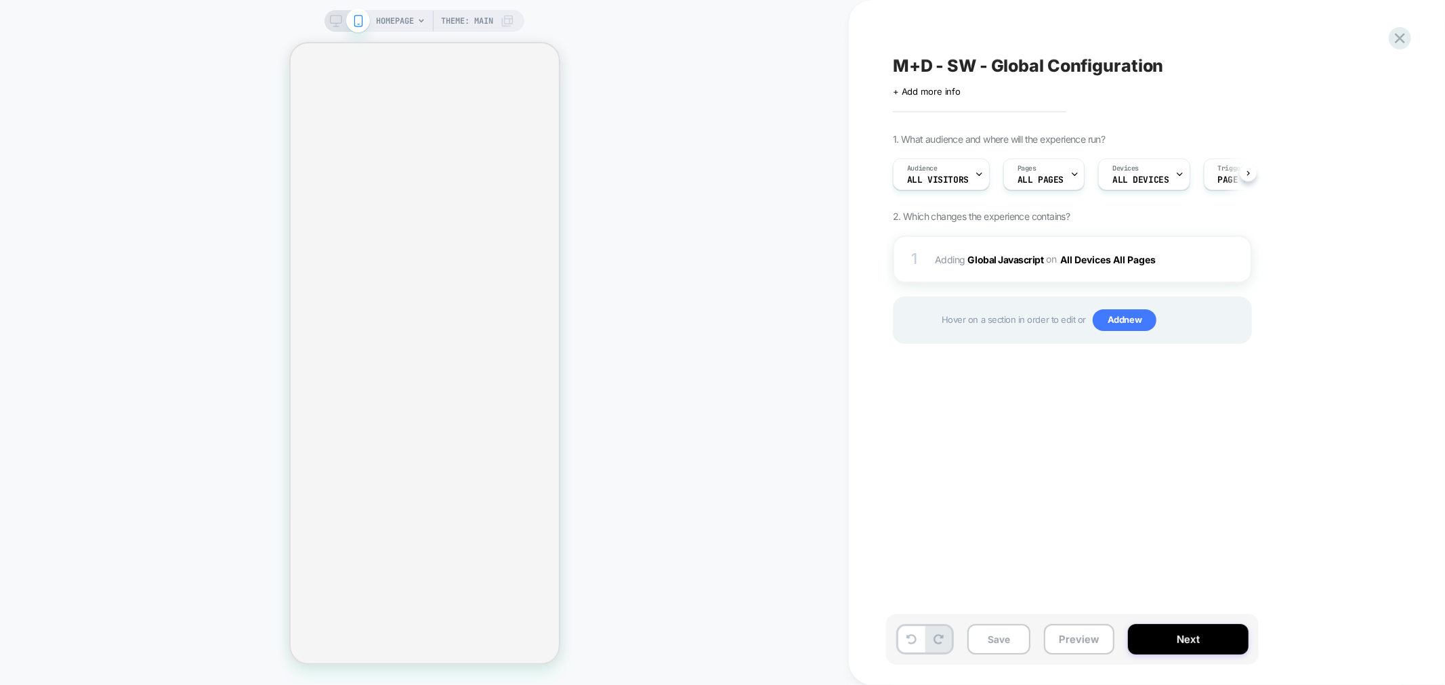
scroll to position [0, 1]
click at [1075, 633] on button "Preview" at bounding box center [1079, 639] width 70 height 30
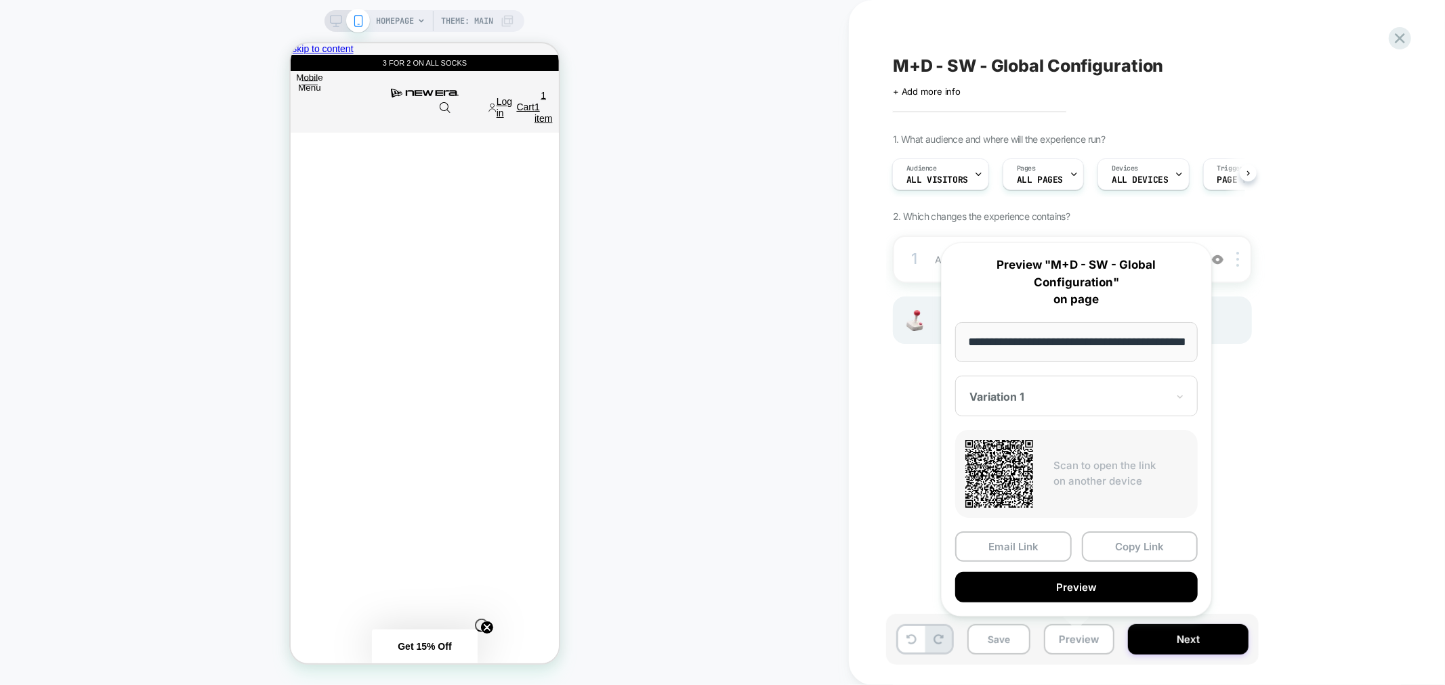
scroll to position [0, 538]
drag, startPoint x: 1069, startPoint y: 578, endPoint x: 956, endPoint y: 434, distance: 182.9
click at [956, 434] on div "**********" at bounding box center [1076, 429] width 271 height 375
click at [1077, 584] on button "Preview" at bounding box center [1076, 587] width 242 height 30
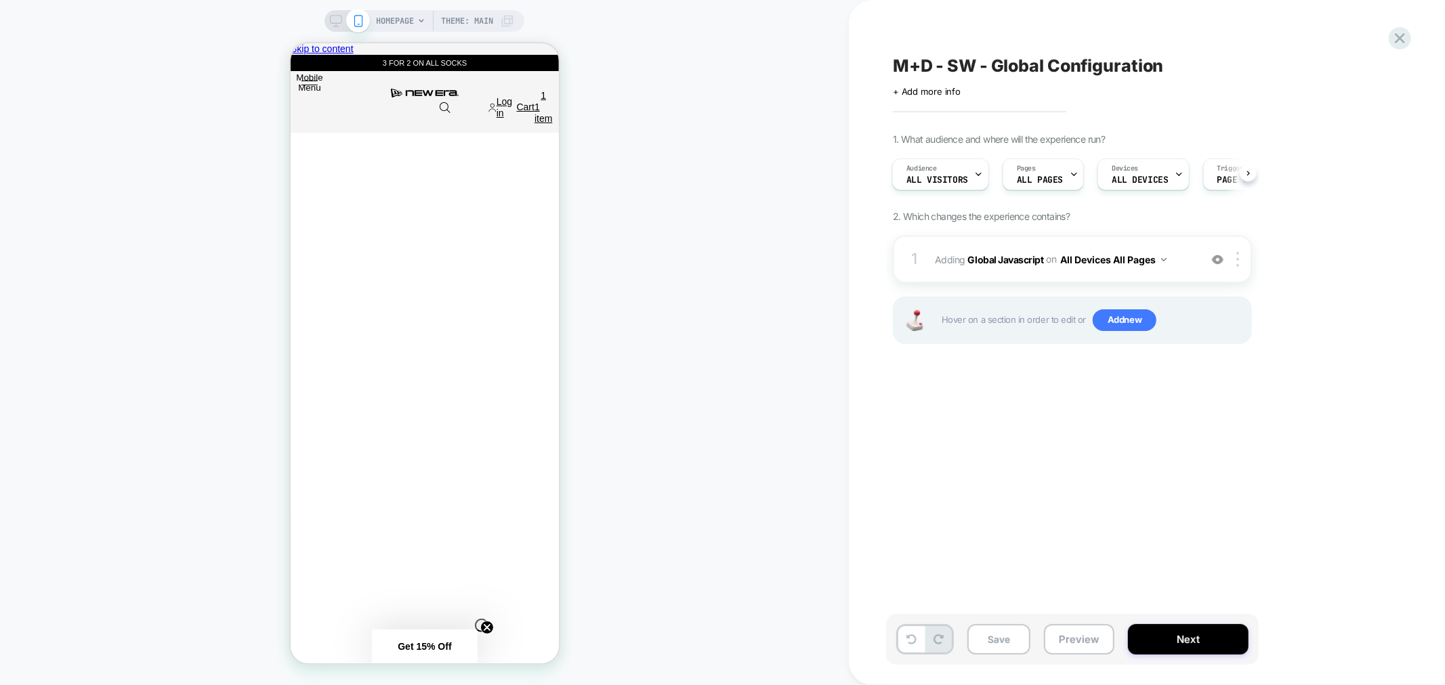
scroll to position [0, 538]
click at [1189, 259] on span "Adding Global Javascript on All Devices All Pages" at bounding box center [1064, 260] width 258 height 20
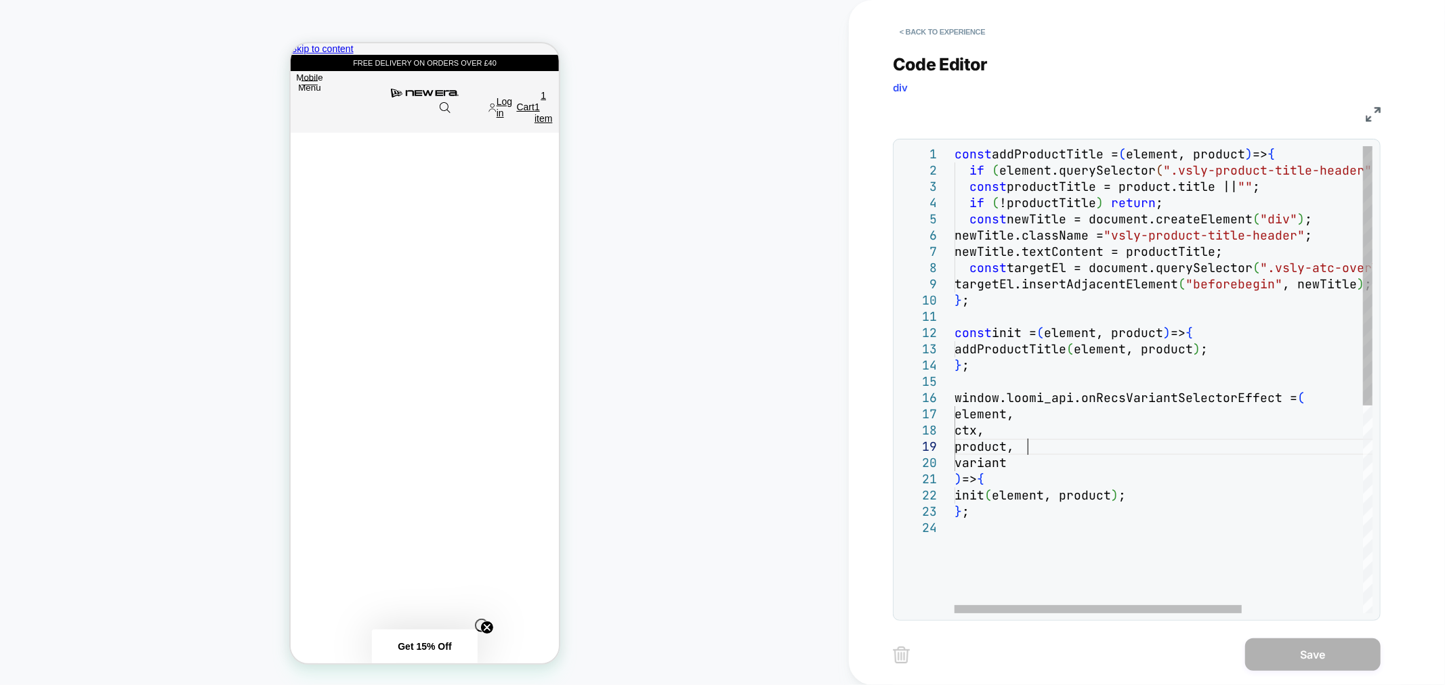
scroll to position [0, 0]
click at [1120, 449] on div "const addProductTitle = ( element, product ) => { if ( element.querySelector ( …" at bounding box center [1251, 566] width 594 height 841
type textarea "**********"
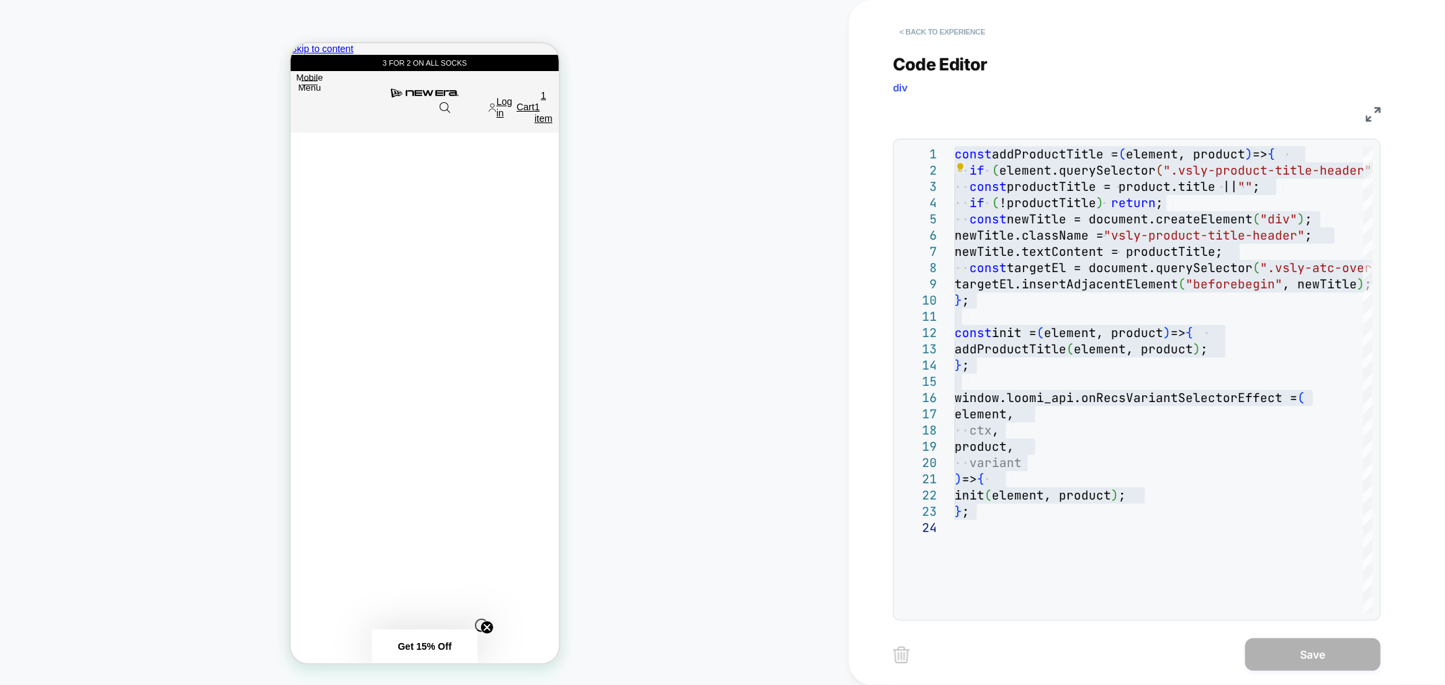
click at [926, 31] on button "< Back to experience" at bounding box center [942, 32] width 99 height 22
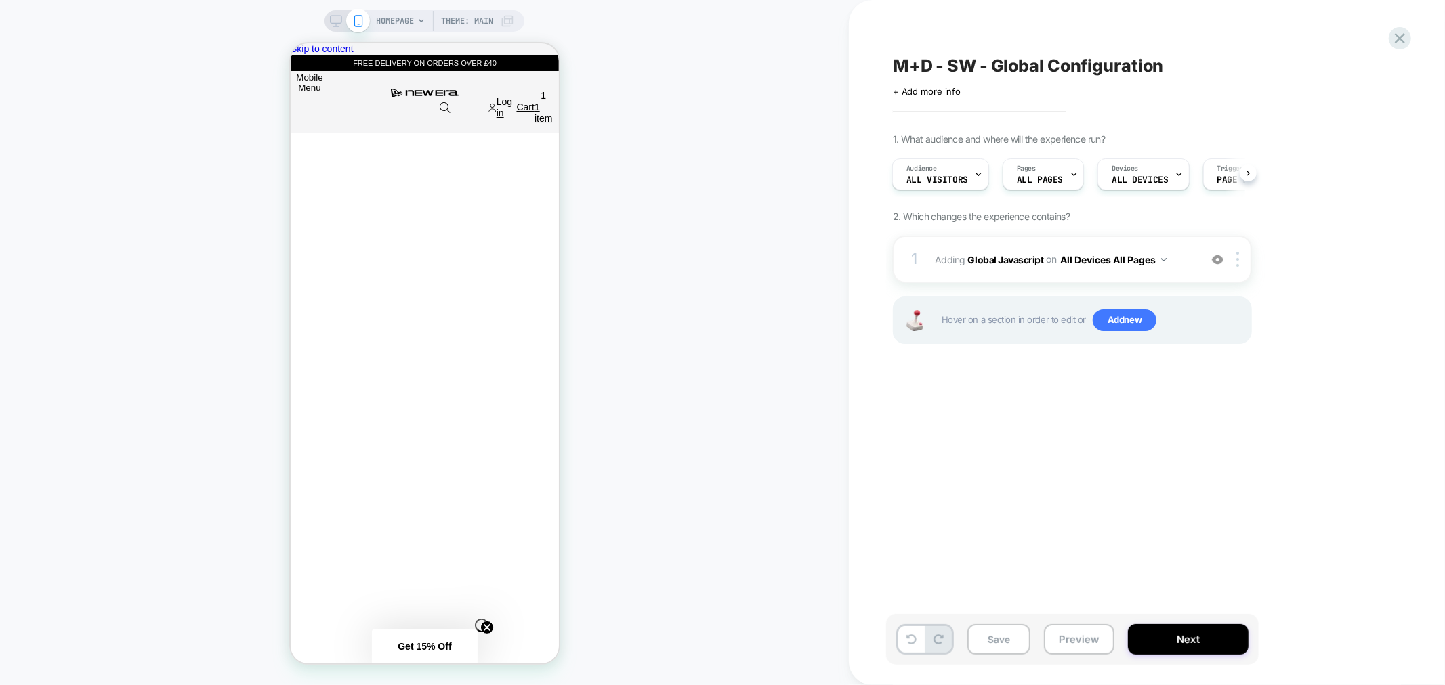
scroll to position [0, 538]
click at [1190, 261] on span "Adding Global Javascript on All Devices All Pages" at bounding box center [1064, 260] width 258 height 20
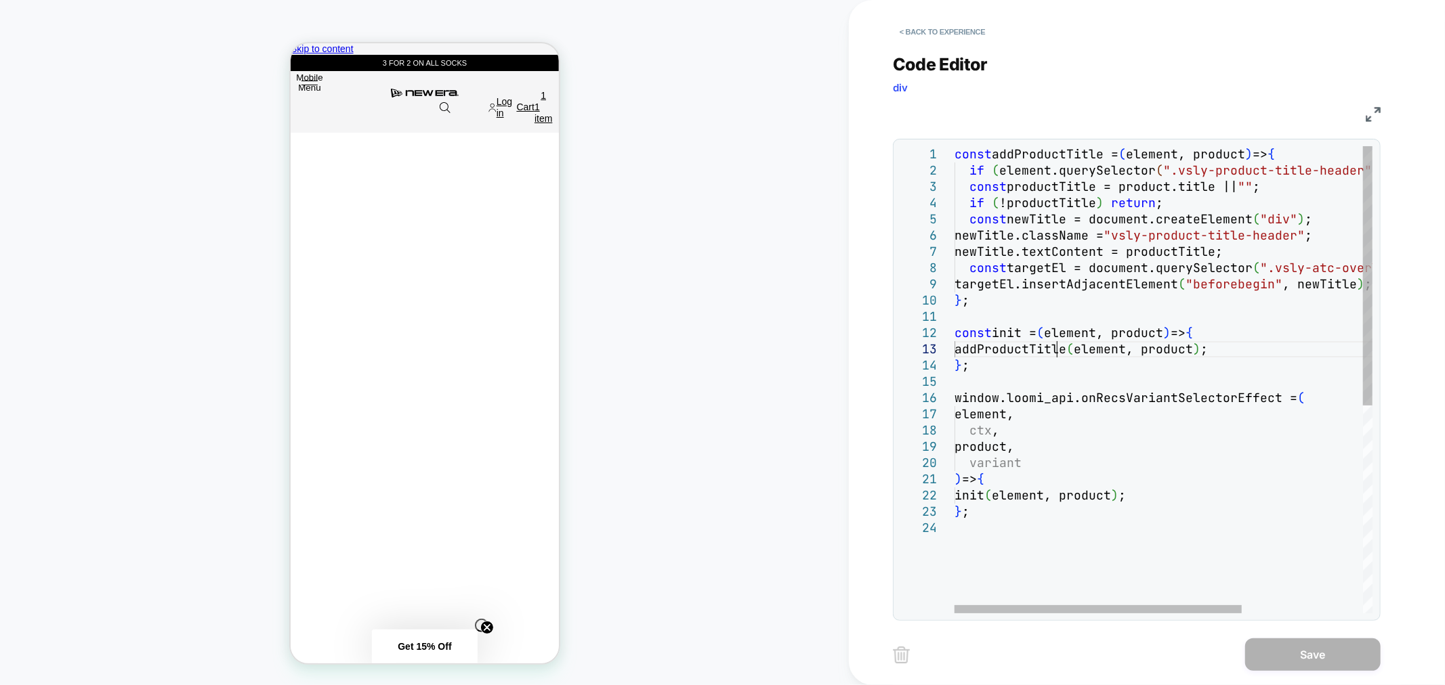
scroll to position [0, 0]
click at [1058, 355] on div "const addProductTitle = ( element, product ) => { if ( element.querySelector ( …" at bounding box center [1251, 566] width 594 height 841
click at [1093, 486] on div "const addProductTitle = ( element, product ) => { if ( element.querySelector ( …" at bounding box center [1251, 566] width 594 height 841
type textarea "**********"
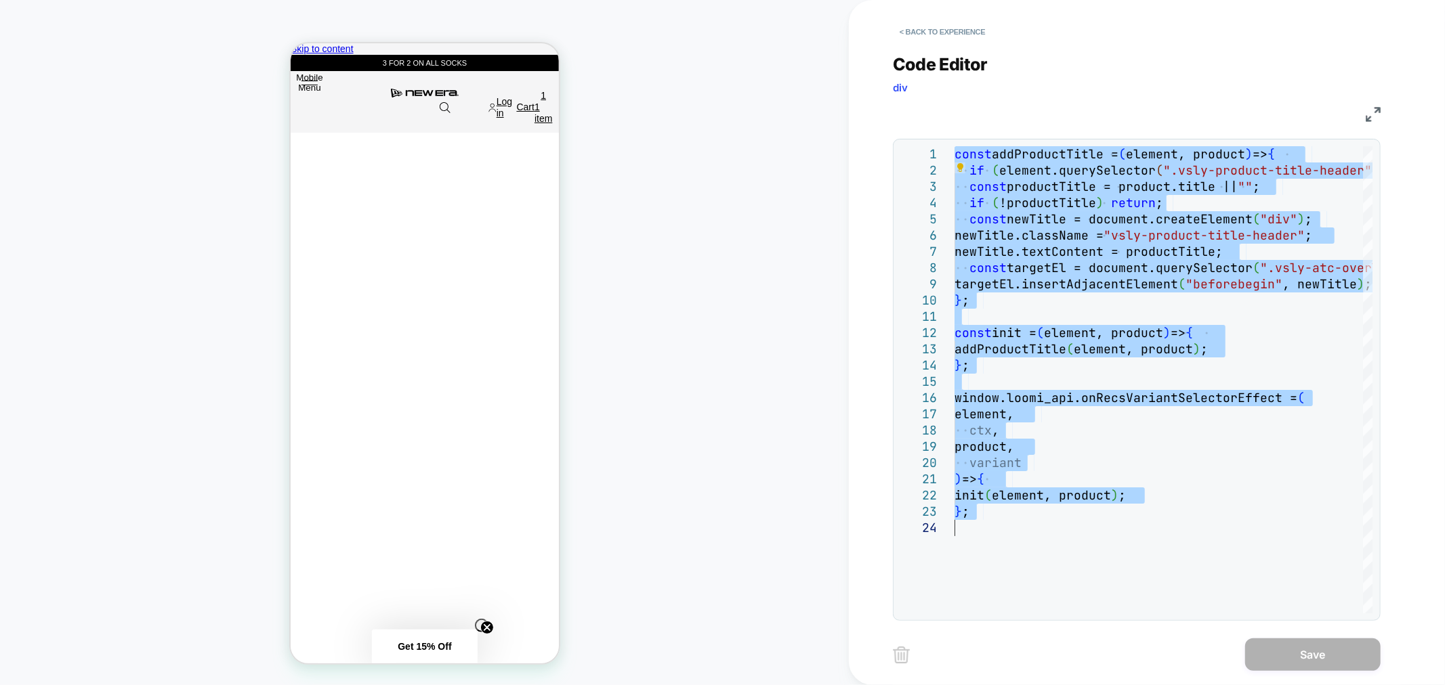
scroll to position [0, 538]
click at [945, 35] on button "< Back to experience" at bounding box center [942, 32] width 99 height 22
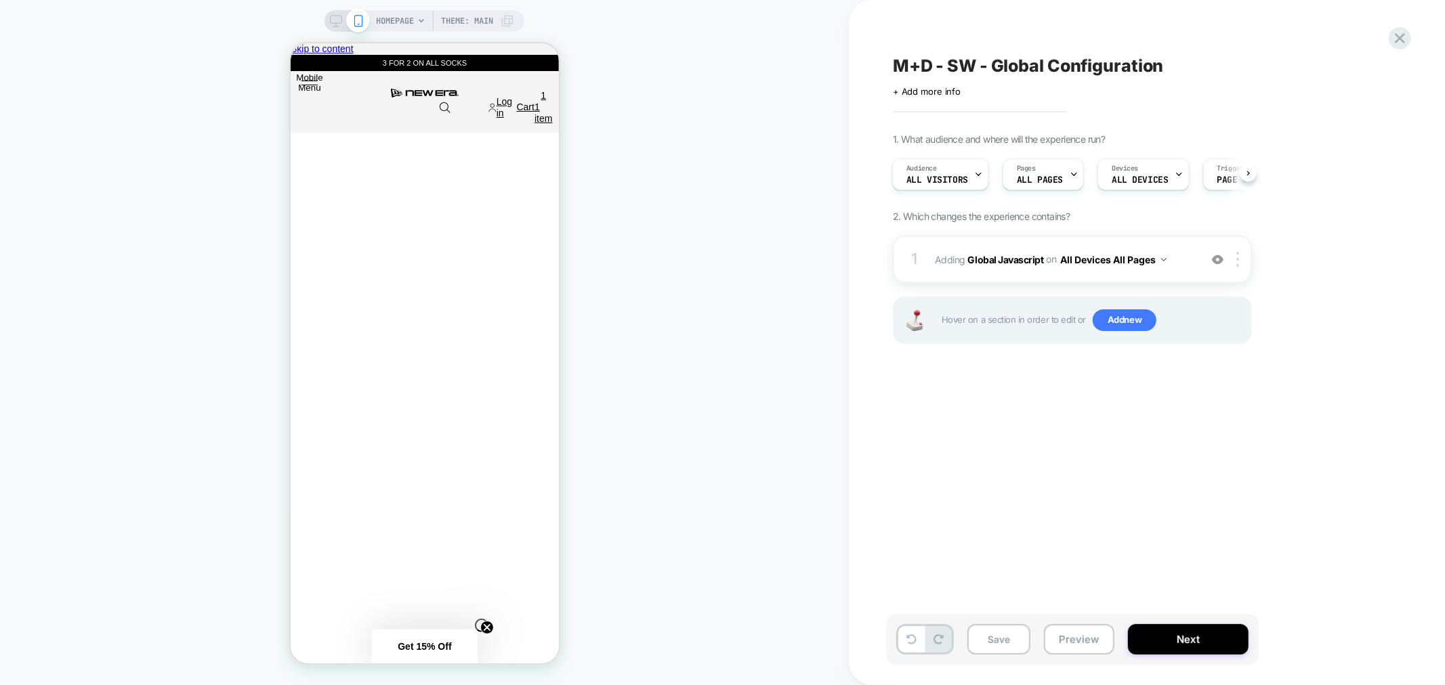
click at [957, 56] on span "M+D - SW - Global Configuration" at bounding box center [1028, 66] width 271 height 20
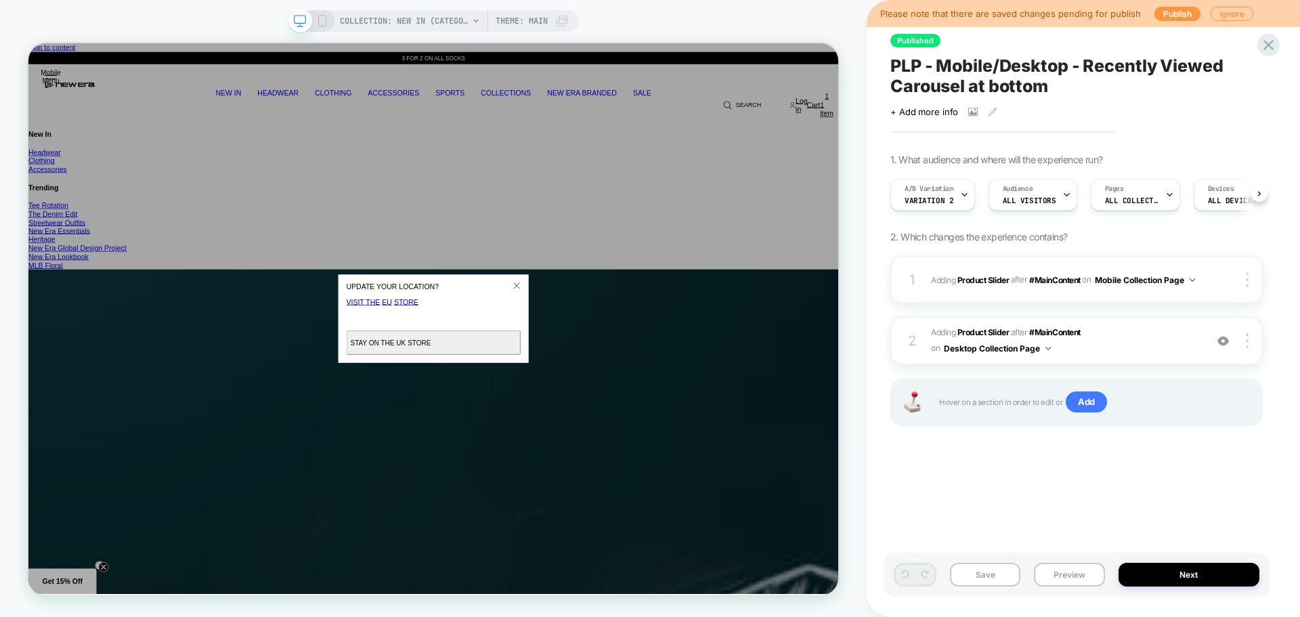
scroll to position [0, 1]
click at [1057, 564] on button "Preview" at bounding box center [1069, 575] width 70 height 24
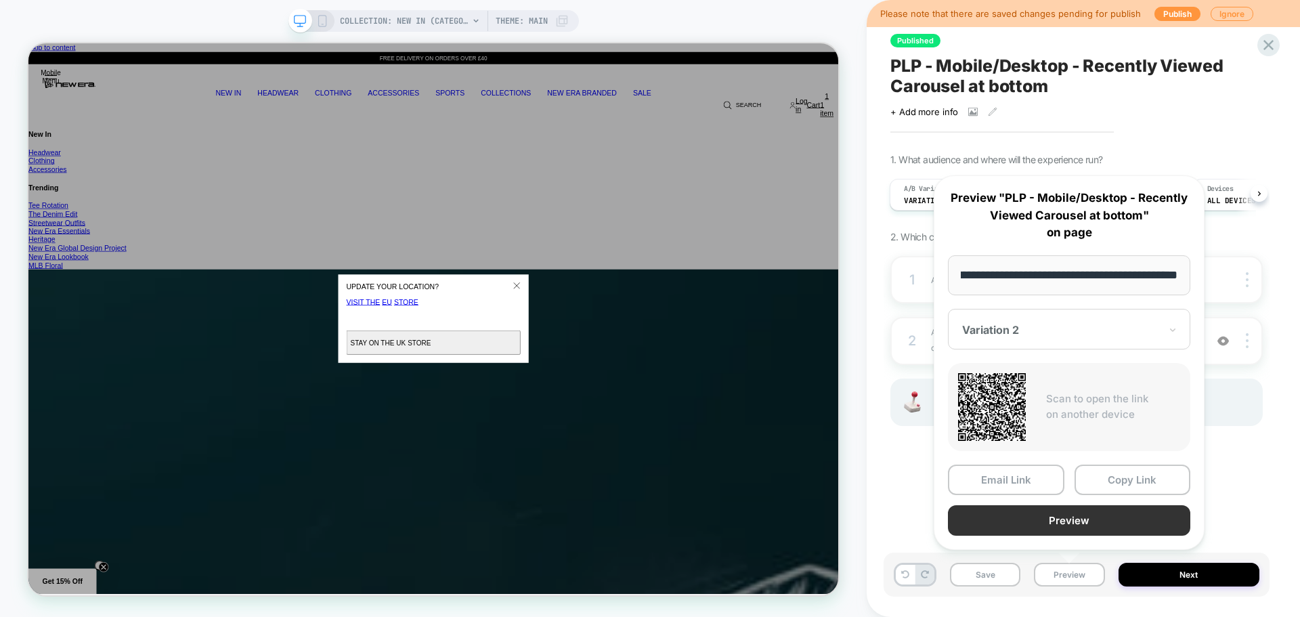
scroll to position [0, 0]
click at [1090, 523] on button "Preview" at bounding box center [1069, 520] width 242 height 30
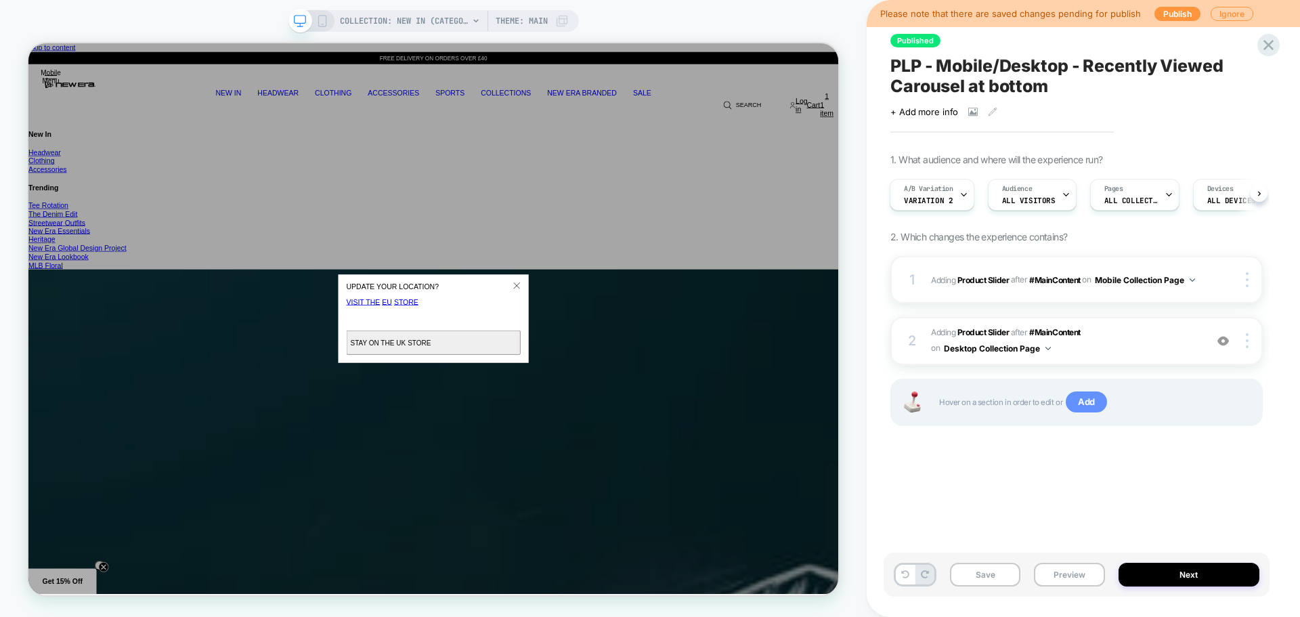
click at [1088, 406] on span "Add" at bounding box center [1086, 402] width 41 height 22
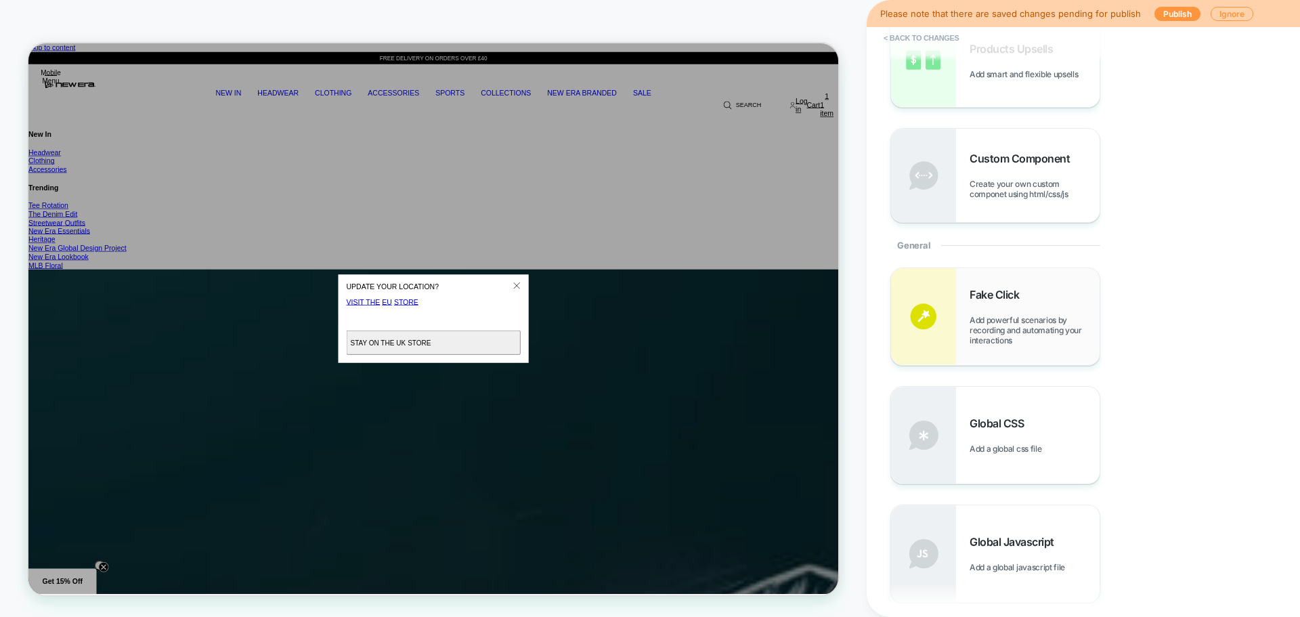
scroll to position [542, 0]
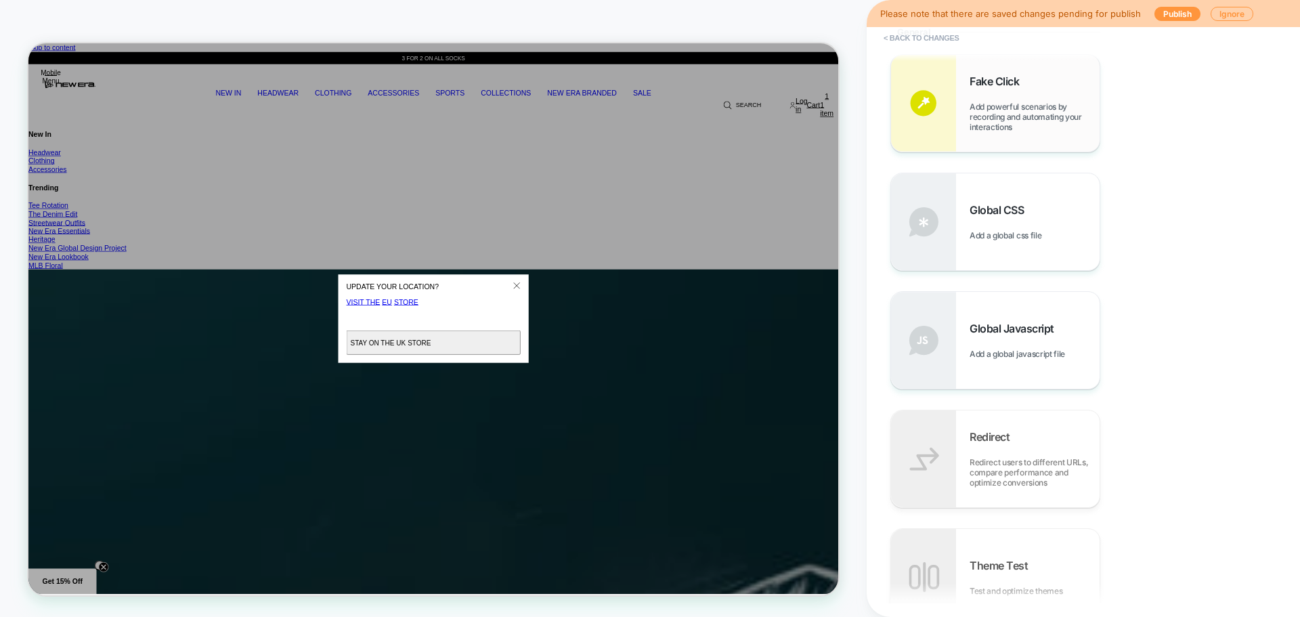
click at [1014, 355] on span "Add a global javascript file" at bounding box center [1021, 354] width 102 height 10
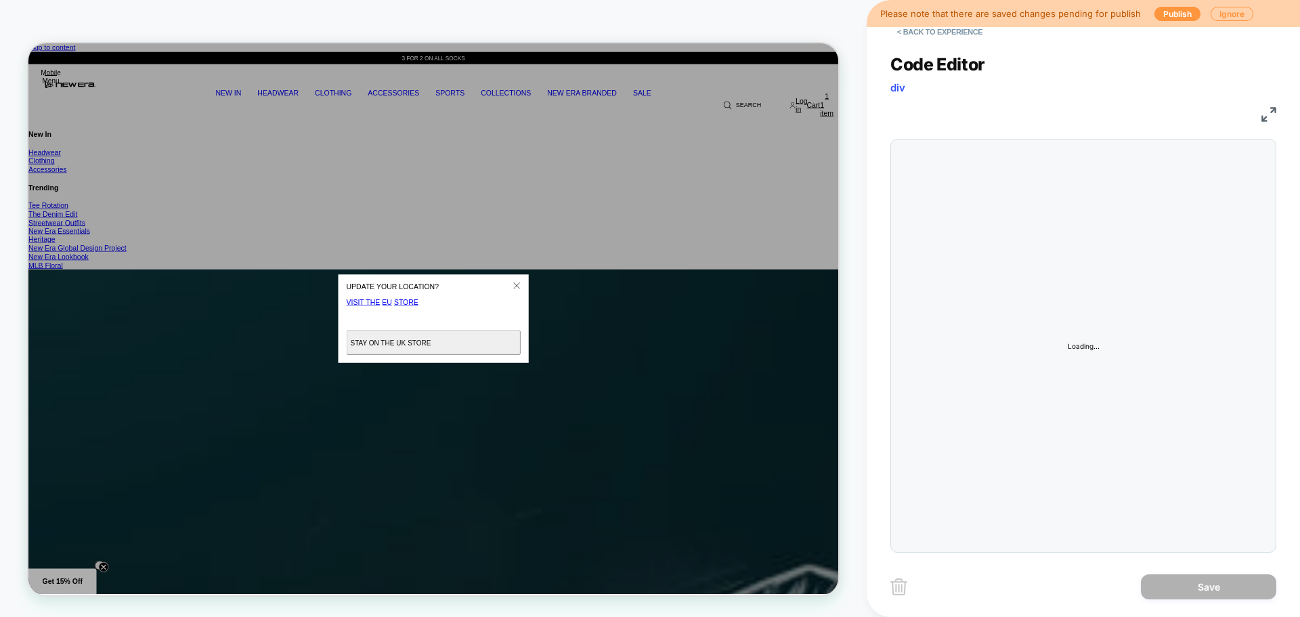
click at [0, 0] on div at bounding box center [0, 0] width 0 height 0
click at [994, 173] on div at bounding box center [1110, 345] width 317 height 399
type textarea "**********"
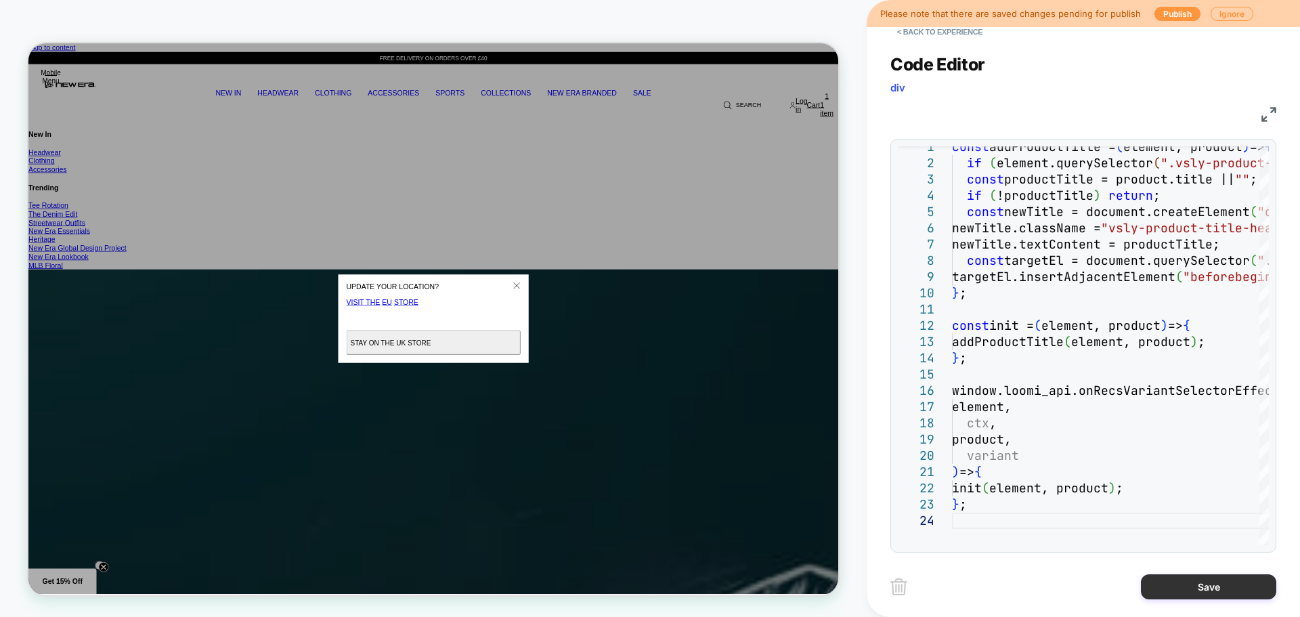
click at [1183, 578] on button "Save" at bounding box center [1208, 586] width 135 height 25
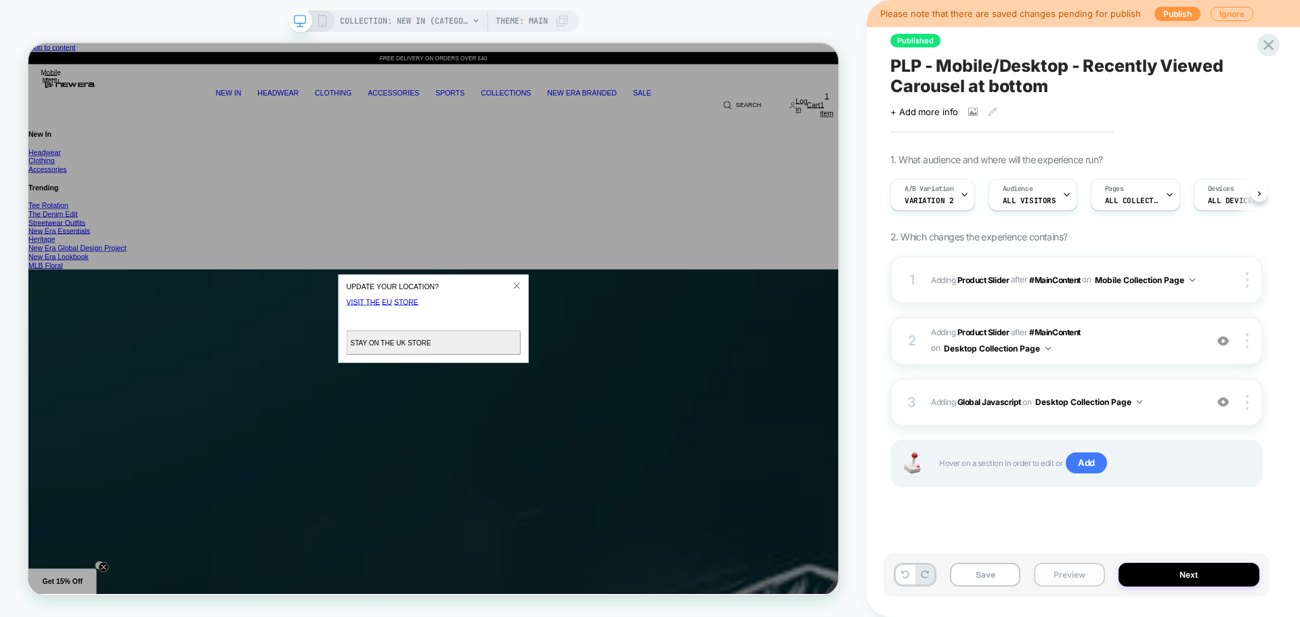
scroll to position [0, 1]
click at [1059, 578] on button "Preview" at bounding box center [1069, 575] width 70 height 24
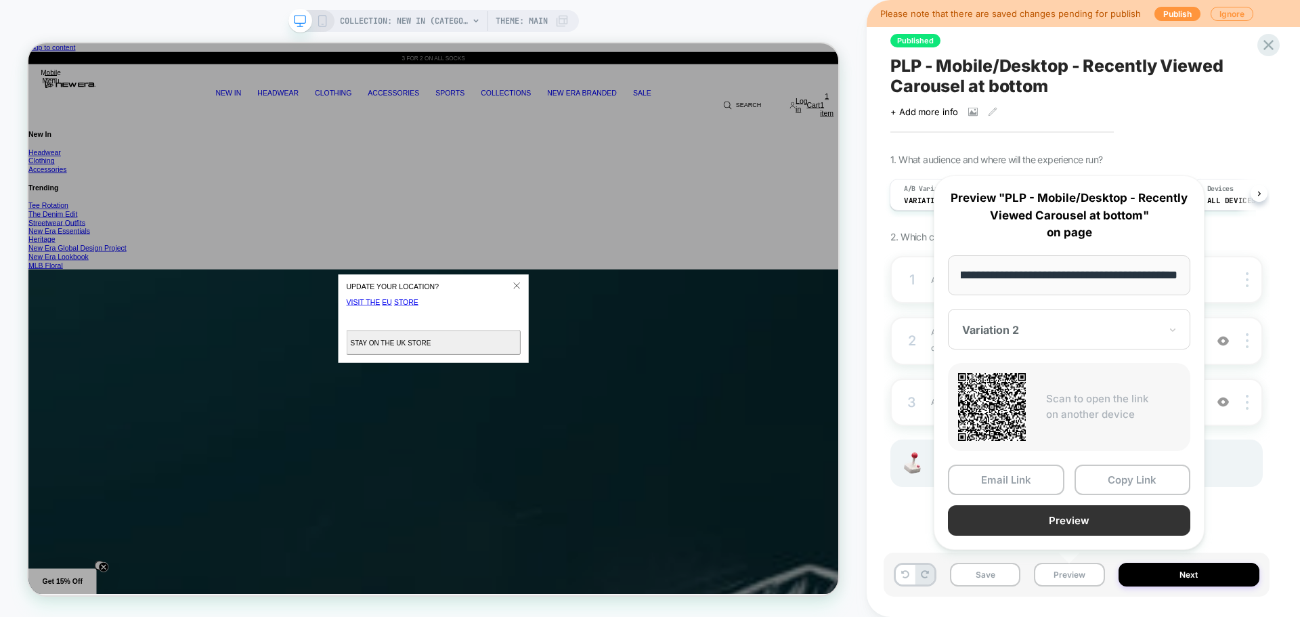
scroll to position [0, 0]
click at [1056, 524] on button "Preview" at bounding box center [1069, 520] width 242 height 30
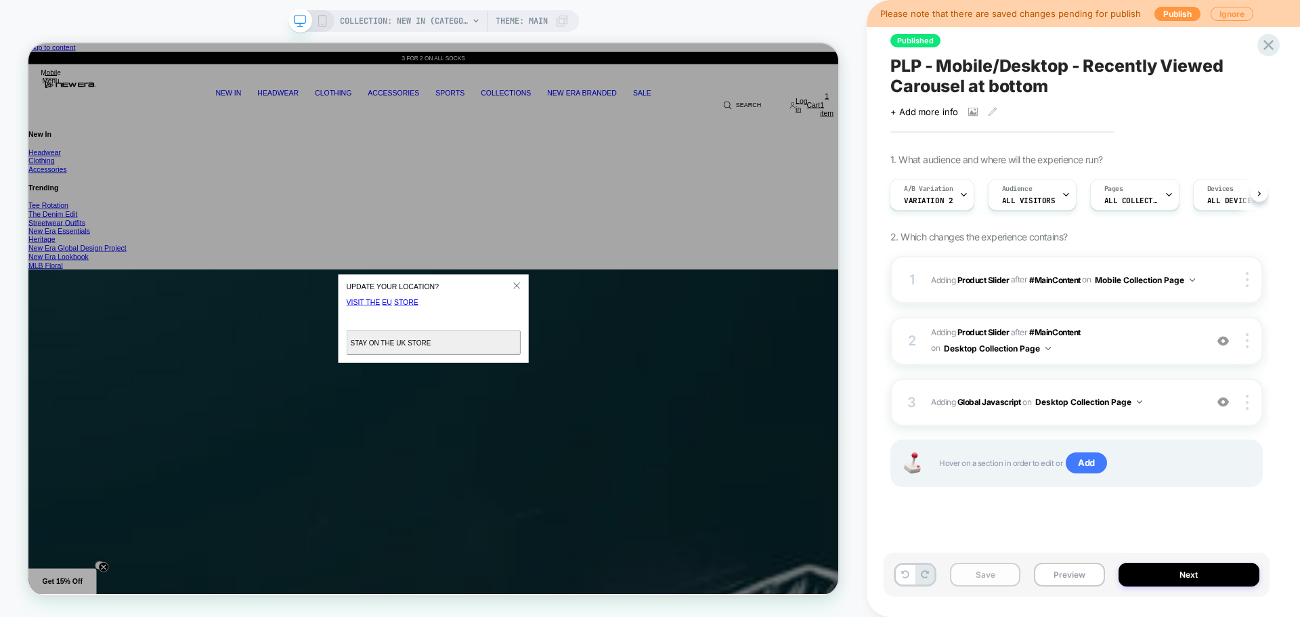
click at [984, 576] on button "Save" at bounding box center [985, 575] width 70 height 24
click at [975, 75] on span "PLP - Mobile/Desktop - Recently Viewed Carousel at bottom" at bounding box center [1077, 76] width 373 height 41
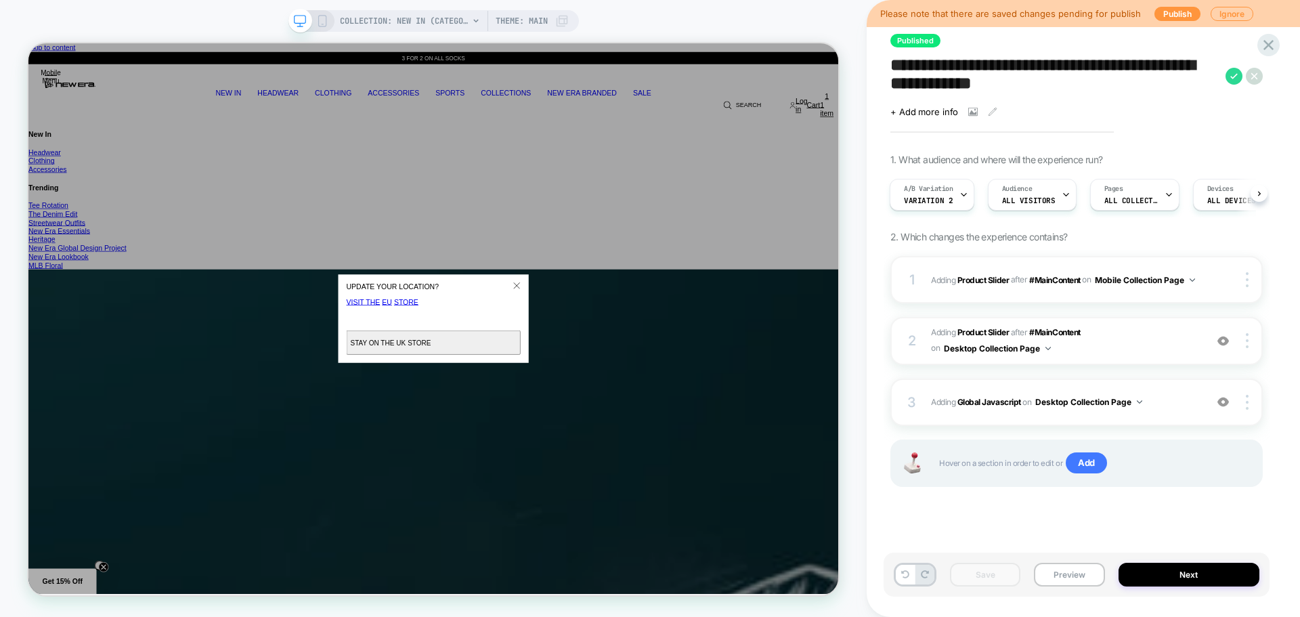
click at [939, 70] on textarea "**********" at bounding box center [1055, 76] width 328 height 41
click at [1131, 405] on button "Desktop Collection Page" at bounding box center [1089, 402] width 107 height 17
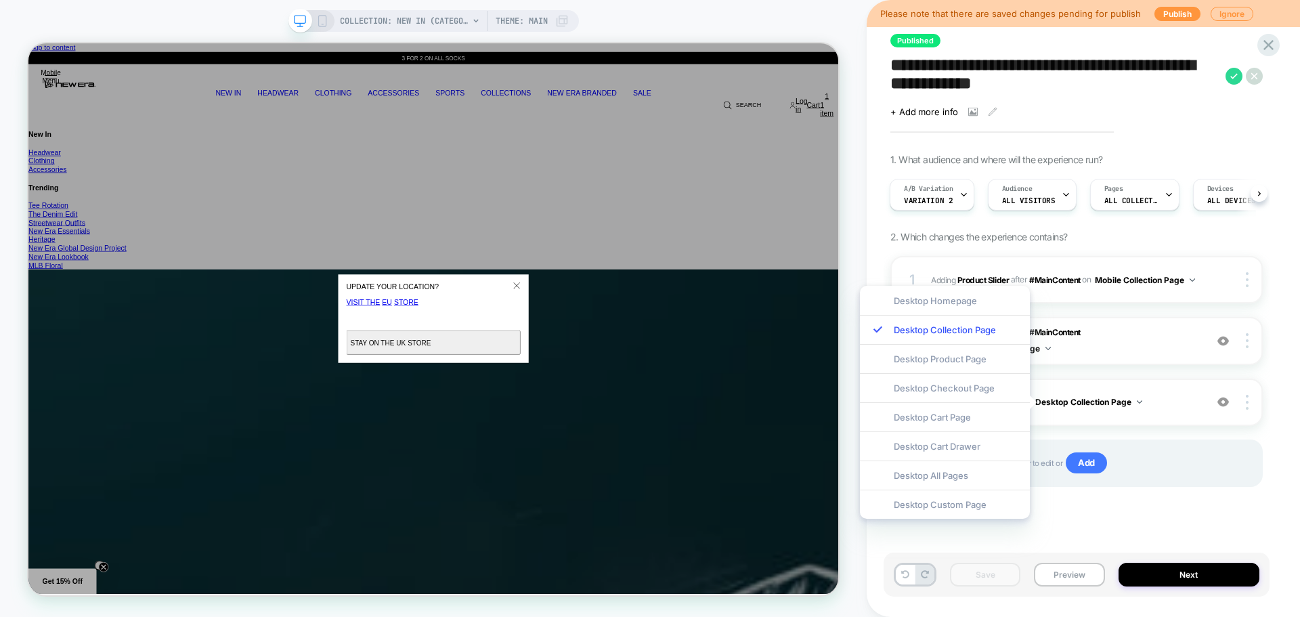
click at [1061, 523] on div "**********" at bounding box center [1077, 309] width 386 height 590
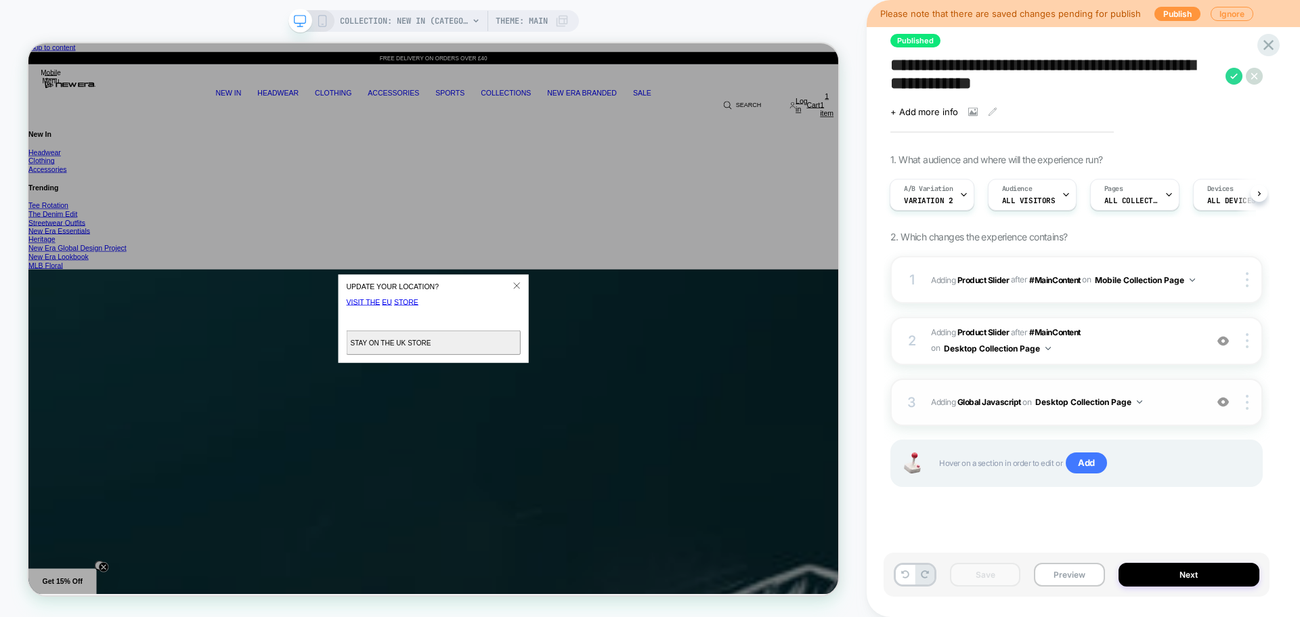
click at [1132, 401] on button "Desktop Collection Page" at bounding box center [1089, 402] width 107 height 17
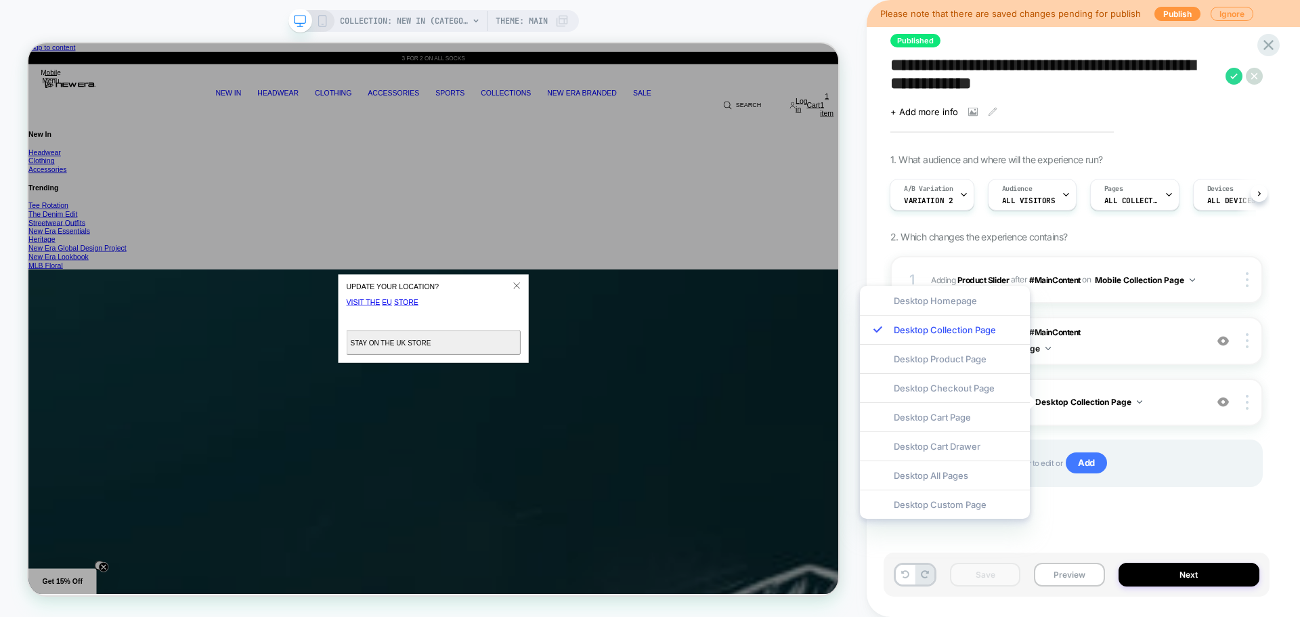
click at [1163, 530] on div "**********" at bounding box center [1077, 309] width 386 height 590
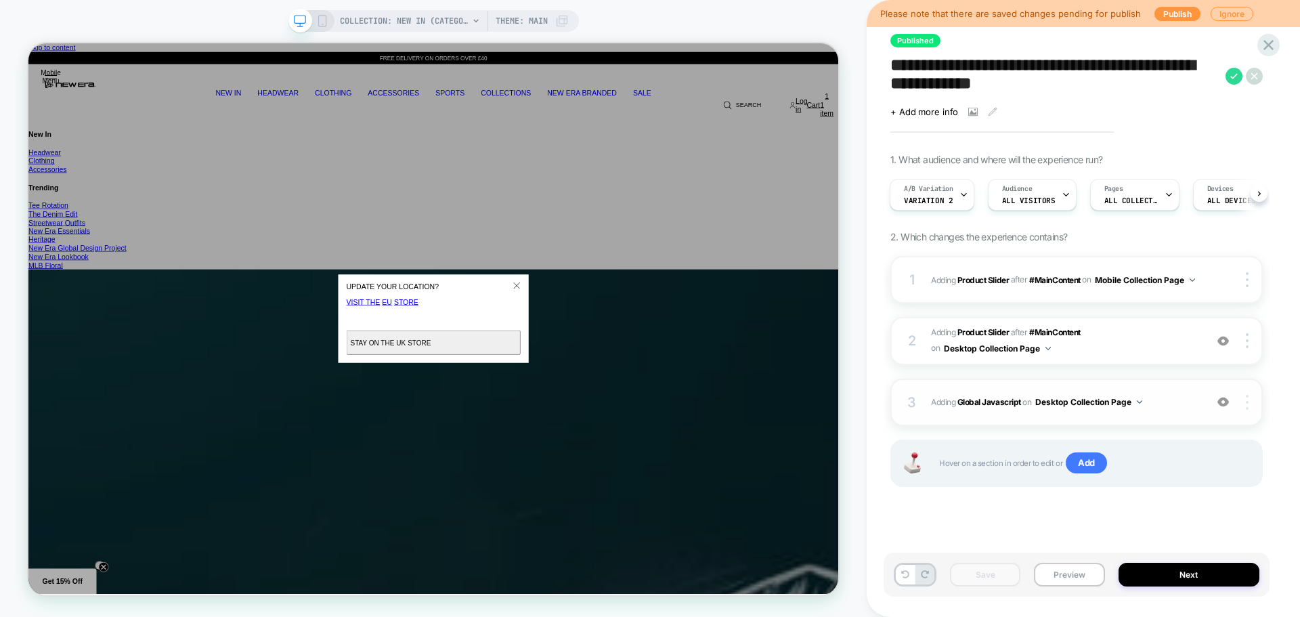
click at [1244, 404] on div at bounding box center [1250, 402] width 26 height 15
click at [1147, 441] on div "Target All Devices" at bounding box center [1167, 439] width 121 height 37
click at [1131, 406] on button "All Devices Collection Page" at bounding box center [1095, 402] width 118 height 17
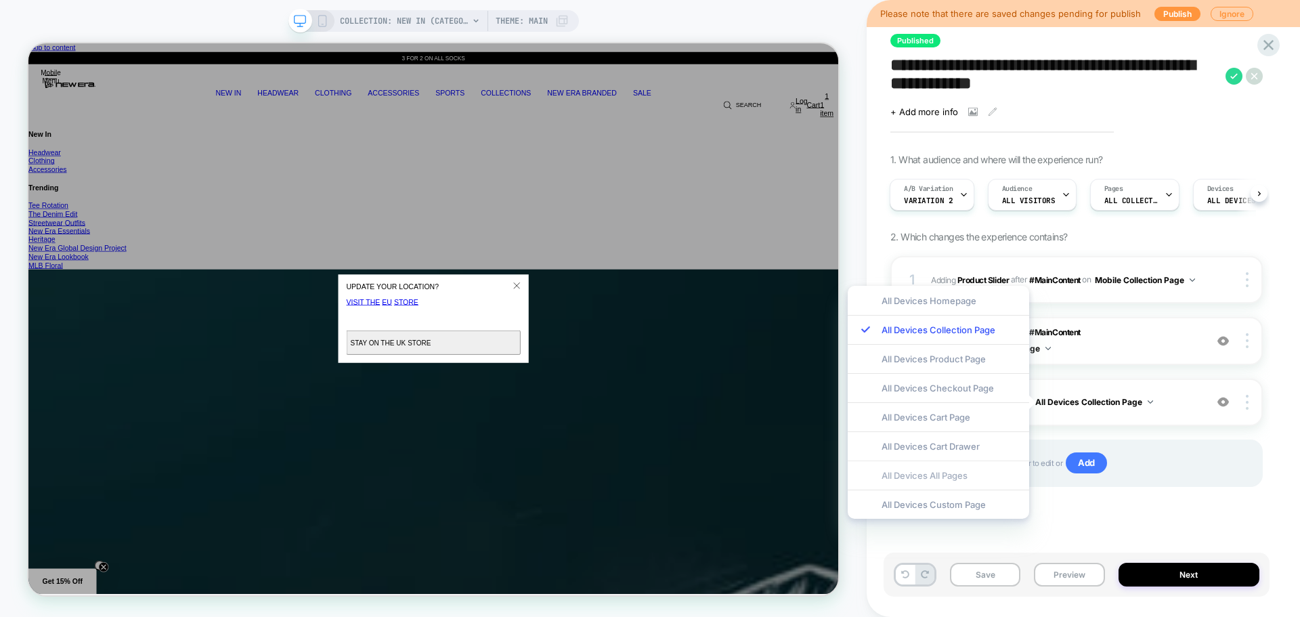
click at [963, 475] on div "All Devices All Pages" at bounding box center [939, 475] width 182 height 29
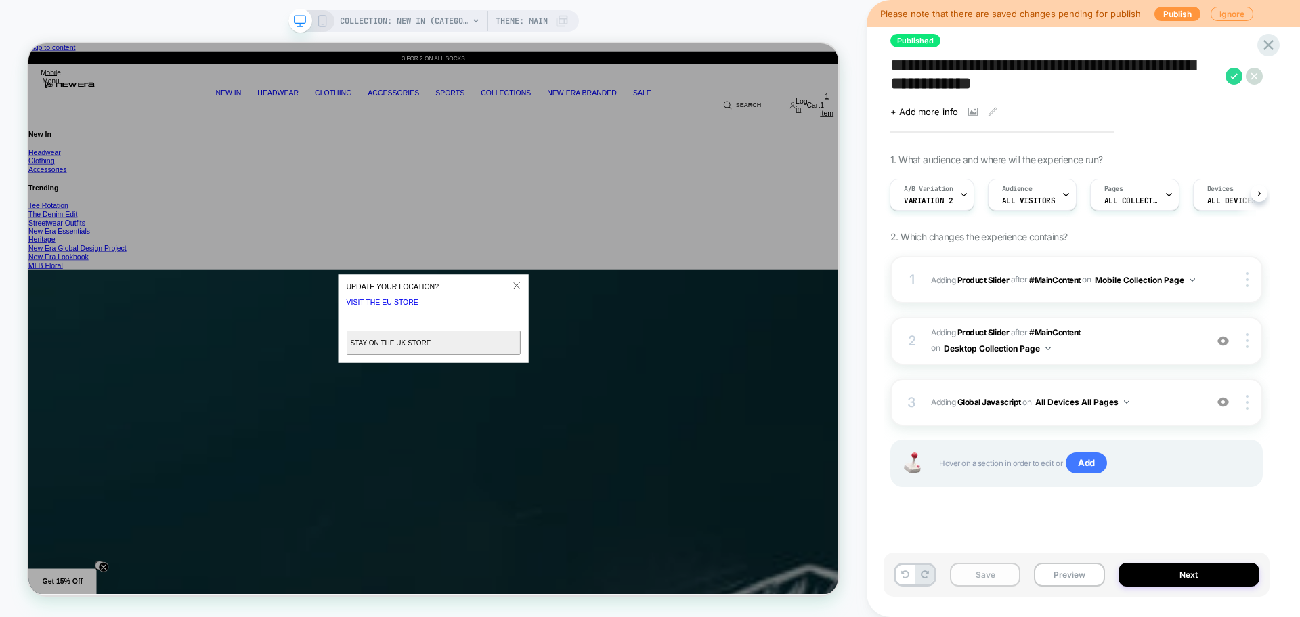
click at [985, 573] on button "Save" at bounding box center [985, 575] width 70 height 24
click at [976, 77] on textarea "**********" at bounding box center [1055, 76] width 328 height 41
click at [1081, 571] on button "Preview" at bounding box center [1069, 575] width 70 height 24
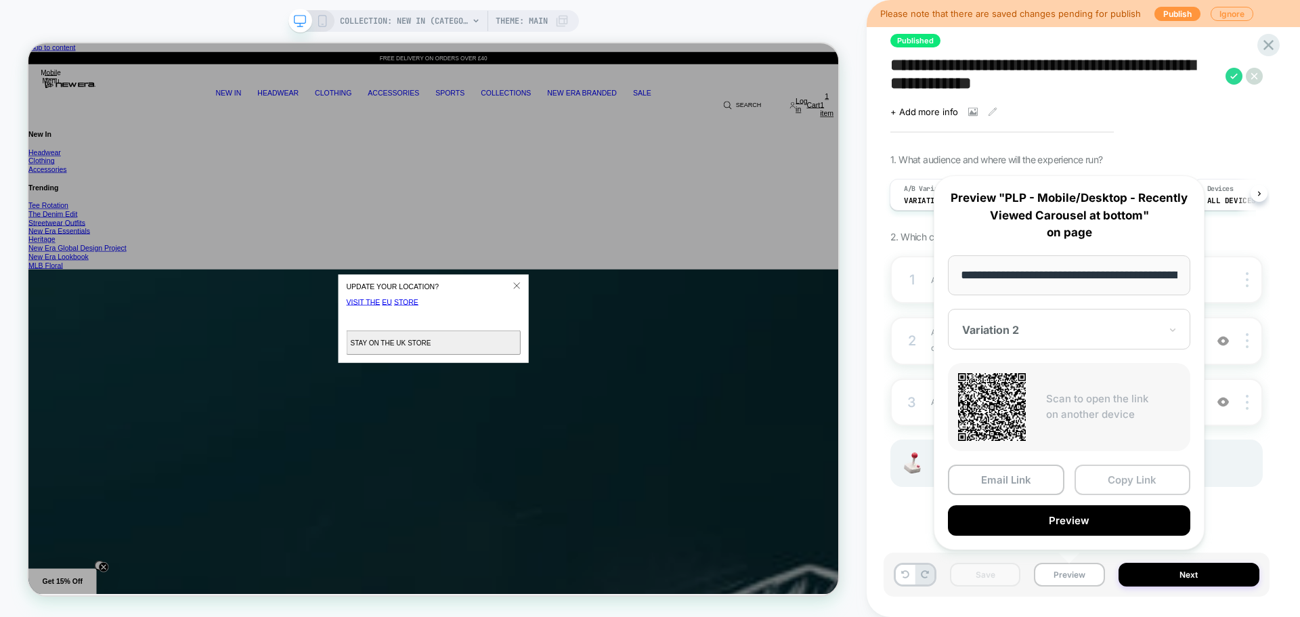
click at [1118, 480] on button "Copy Link" at bounding box center [1133, 480] width 116 height 30
